Goal: Task Accomplishment & Management: Manage account settings

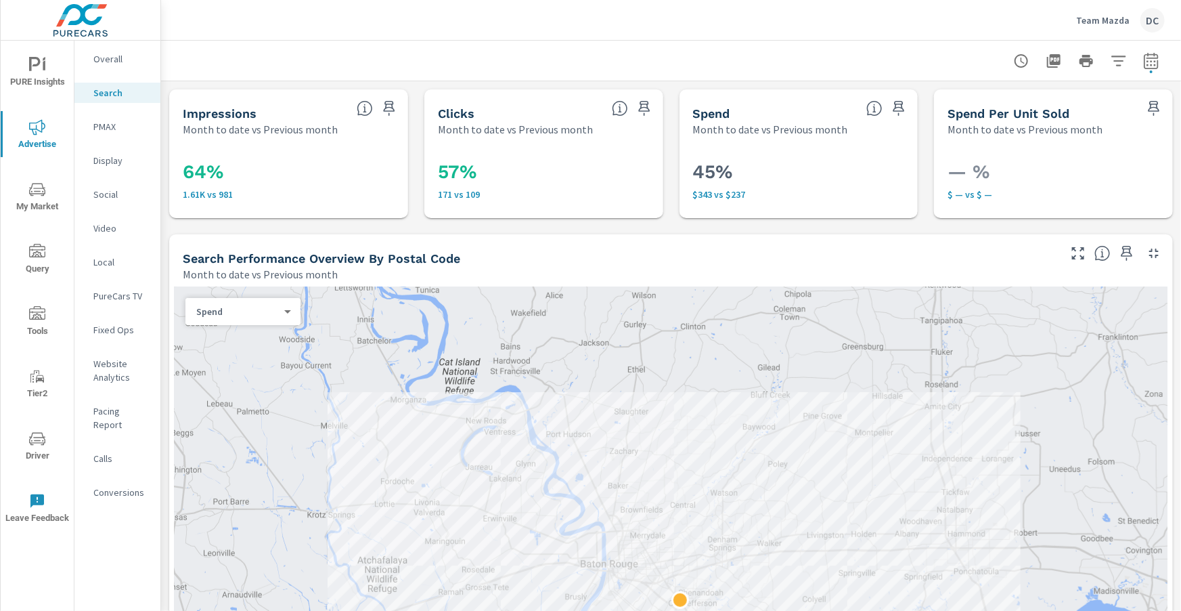
click at [1090, 24] on p "Team Mazda" at bounding box center [1102, 20] width 53 height 12
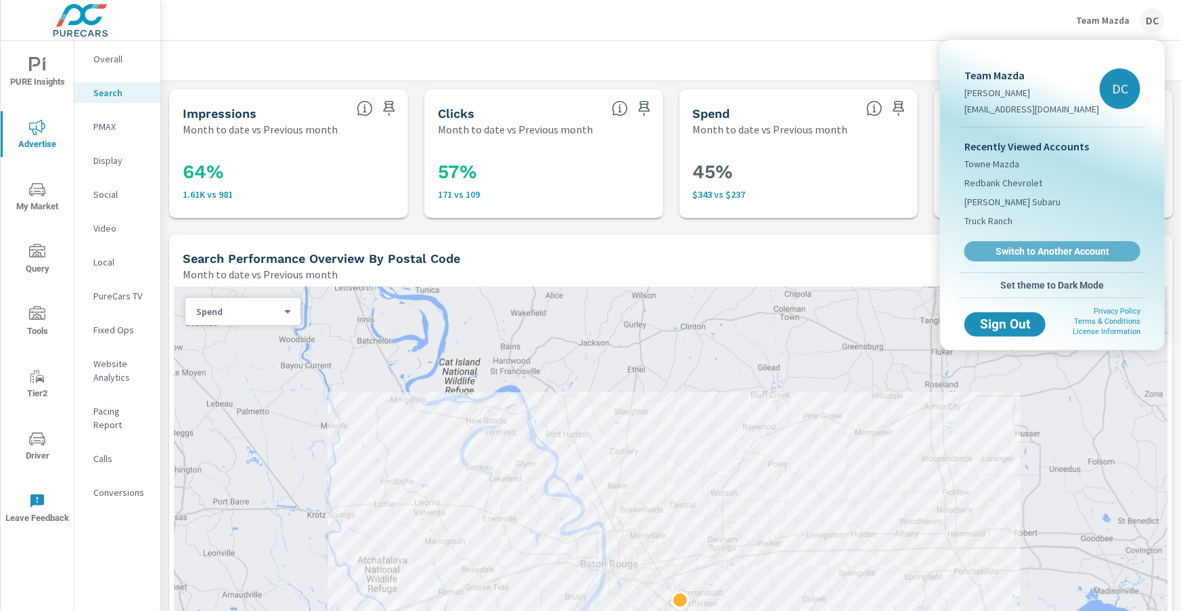
click at [1038, 248] on span "Switch to Another Account" at bounding box center [1052, 251] width 161 height 12
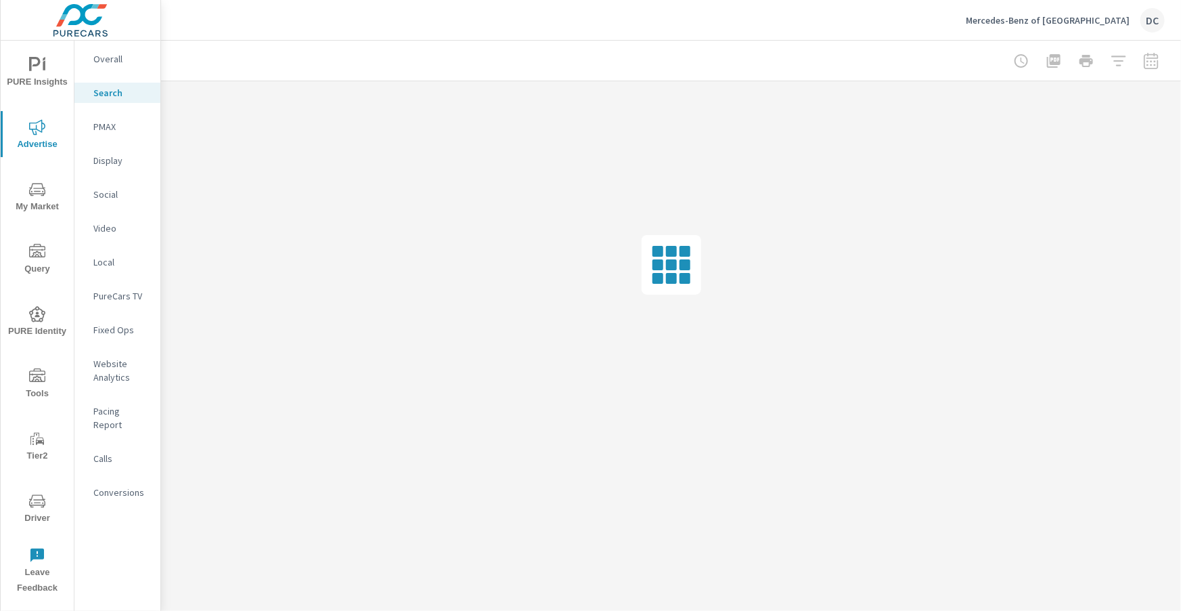
click at [37, 500] on icon "nav menu" at bounding box center [37, 501] width 16 height 16
